Goal: Find specific page/section: Find specific page/section

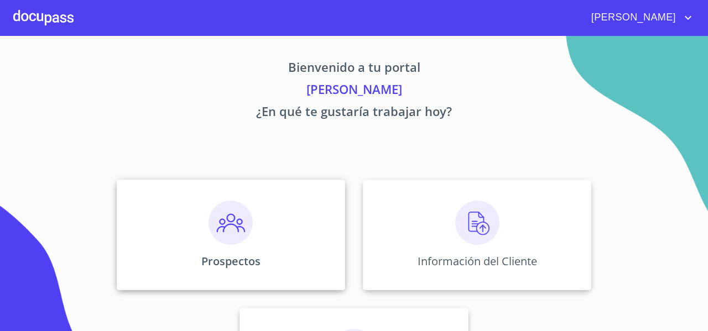
click at [152, 200] on div "Prospectos" at bounding box center [231, 235] width 228 height 111
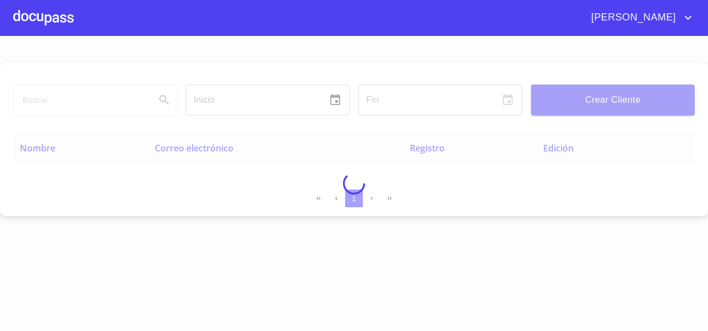
click at [39, 105] on div at bounding box center [354, 183] width 708 height 295
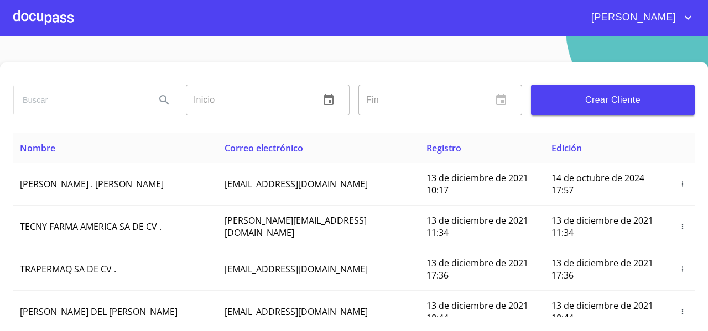
click at [39, 105] on input "search" at bounding box center [80, 100] width 133 height 30
type input "I"
type input "ANGEL IVAN GARCIA"
click at [158, 95] on icon "Search" at bounding box center [164, 99] width 13 height 13
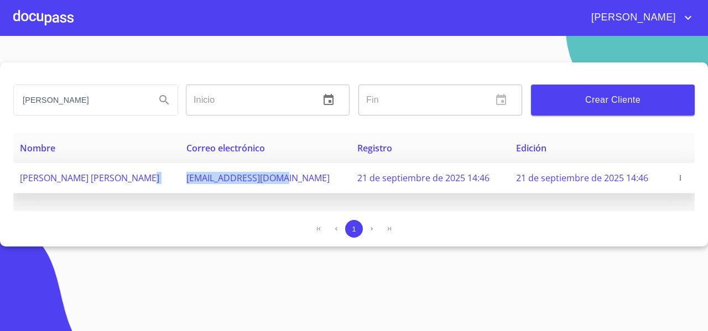
drag, startPoint x: 176, startPoint y: 183, endPoint x: 298, endPoint y: 183, distance: 122.2
click at [298, 183] on tr "ANGEL IVAN GARCIA CASIMIRO garca2092@outlook.es 21 de septiembre de 2025 14:46 …" at bounding box center [353, 178] width 681 height 30
copy tr "garca2092@outlook.es"
